Goal: Find contact information: Find contact information

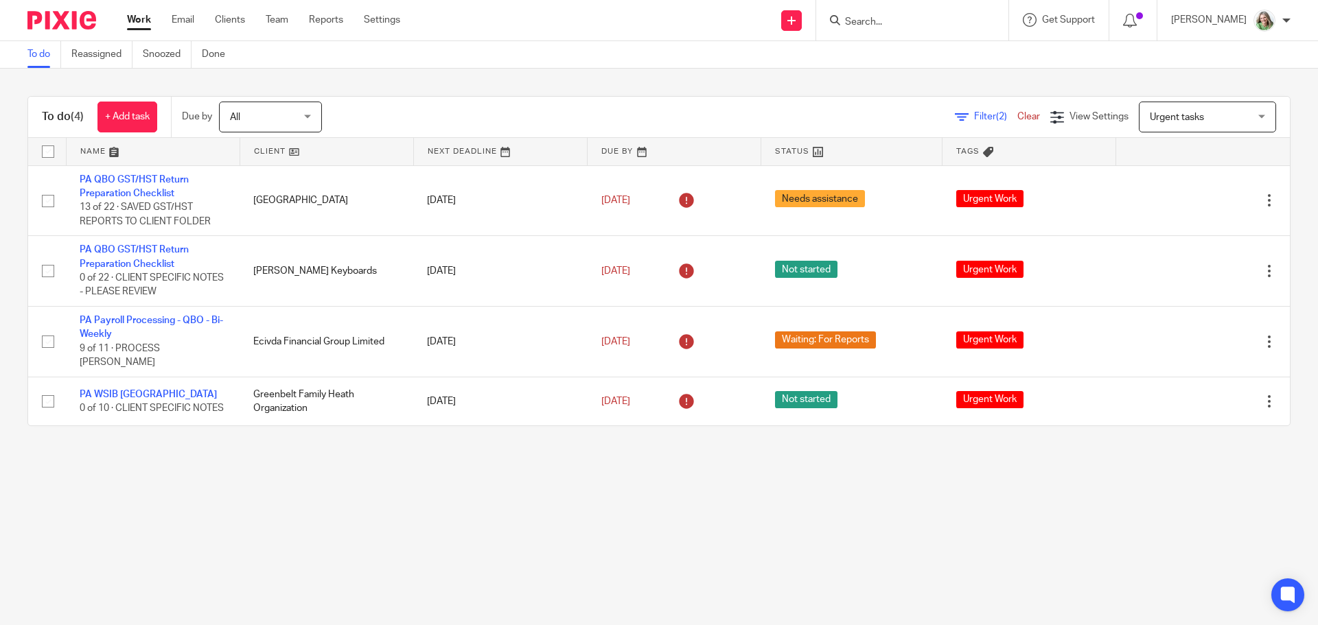
click at [878, 18] on input "Search" at bounding box center [906, 22] width 124 height 12
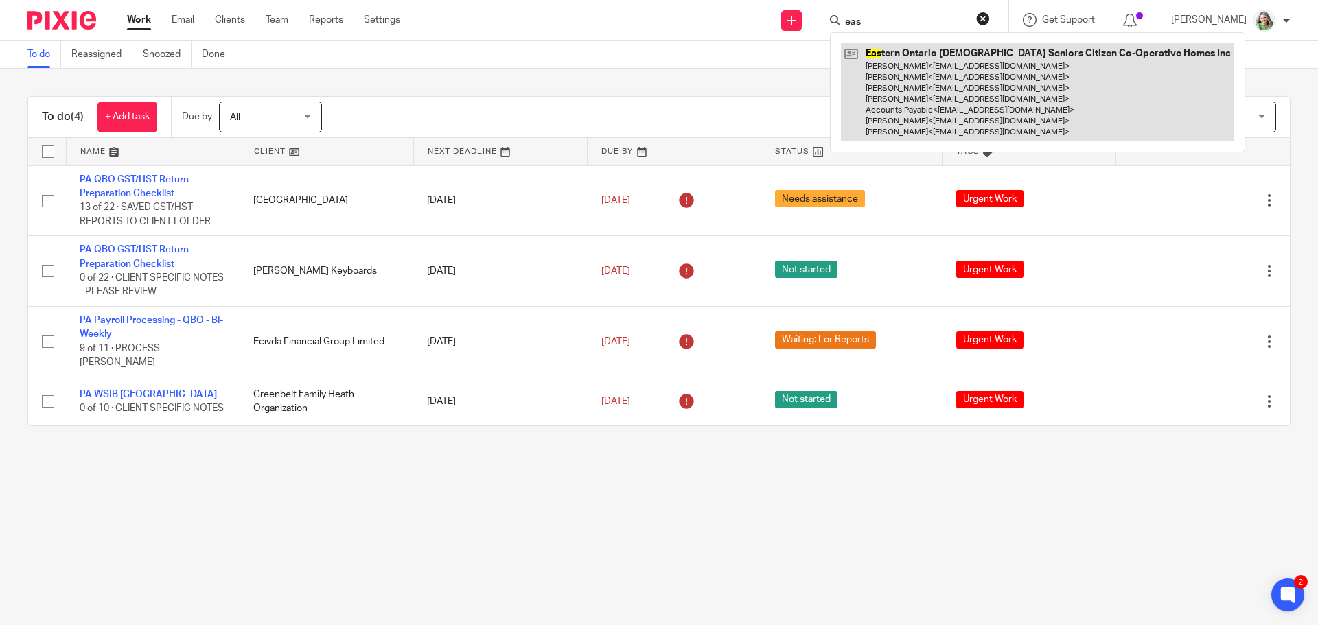
type input "eas"
drag, startPoint x: 914, startPoint y: 92, endPoint x: 900, endPoint y: 90, distance: 13.9
click at [914, 92] on link at bounding box center [1037, 92] width 393 height 98
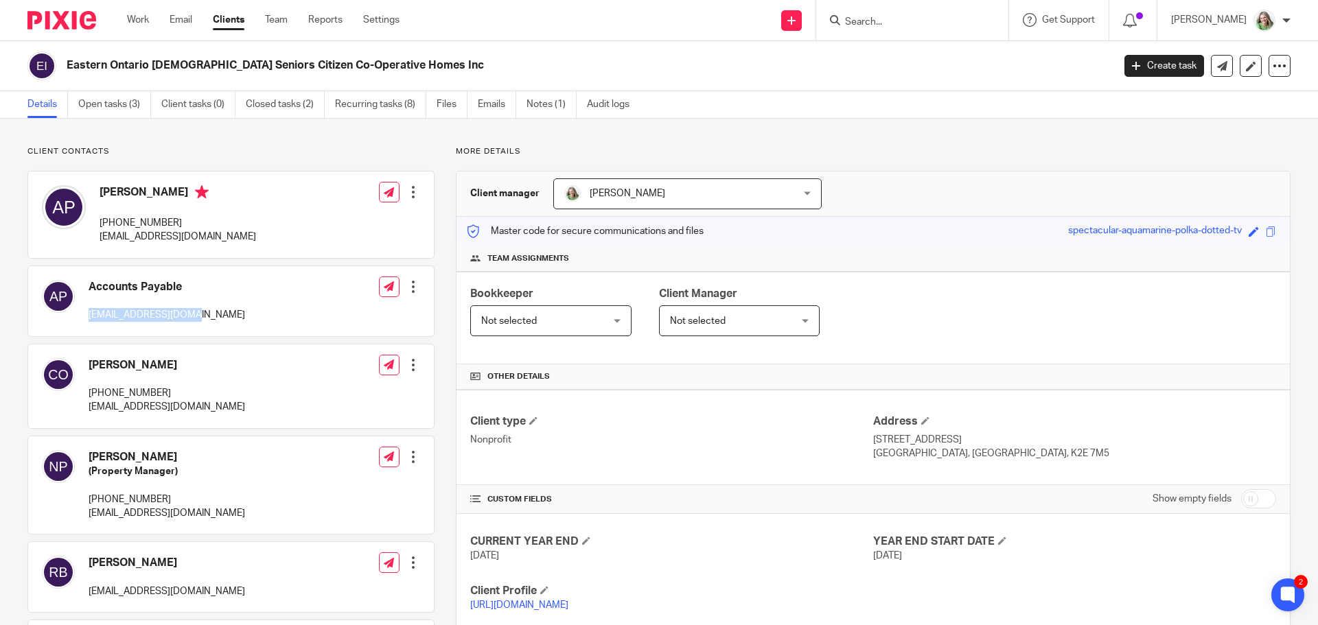
drag, startPoint x: 202, startPoint y: 316, endPoint x: 80, endPoint y: 305, distance: 122.0
click at [82, 308] on div "Accounts Payable [EMAIL_ADDRESS][DOMAIN_NAME] Edit contact Create client from c…" at bounding box center [231, 301] width 406 height 70
copy p "[EMAIL_ADDRESS][DOMAIN_NAME]"
